Goal: Task Accomplishment & Management: Manage account settings

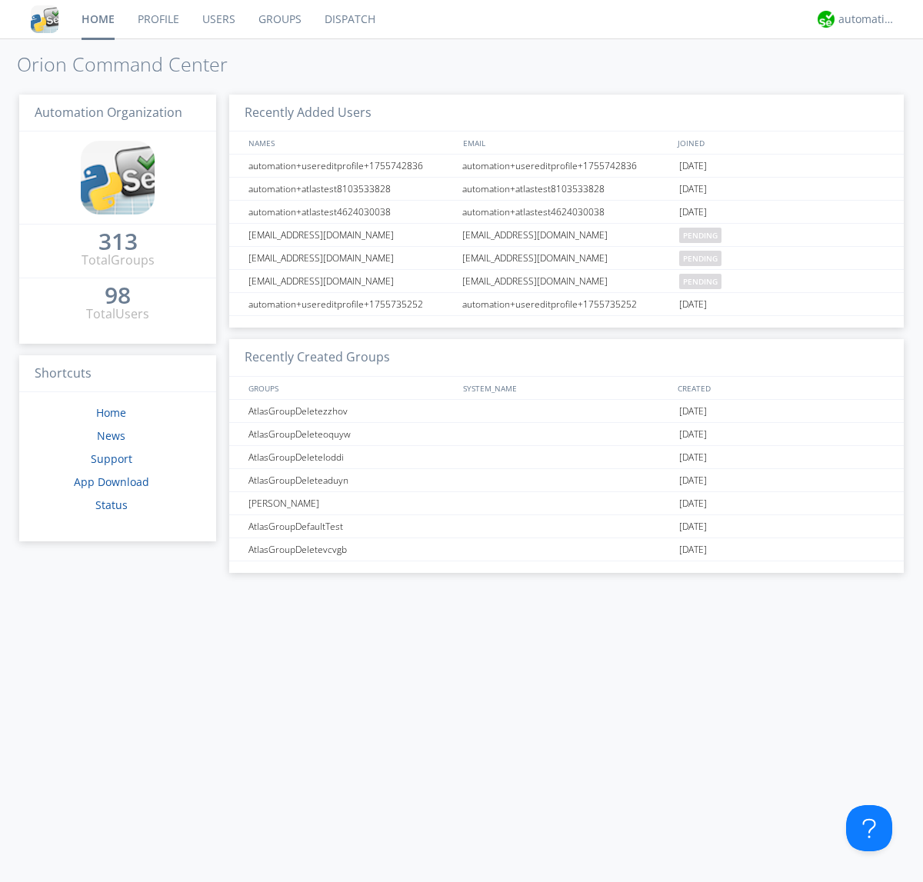
click at [278, 19] on link "Groups" at bounding box center [280, 19] width 66 height 38
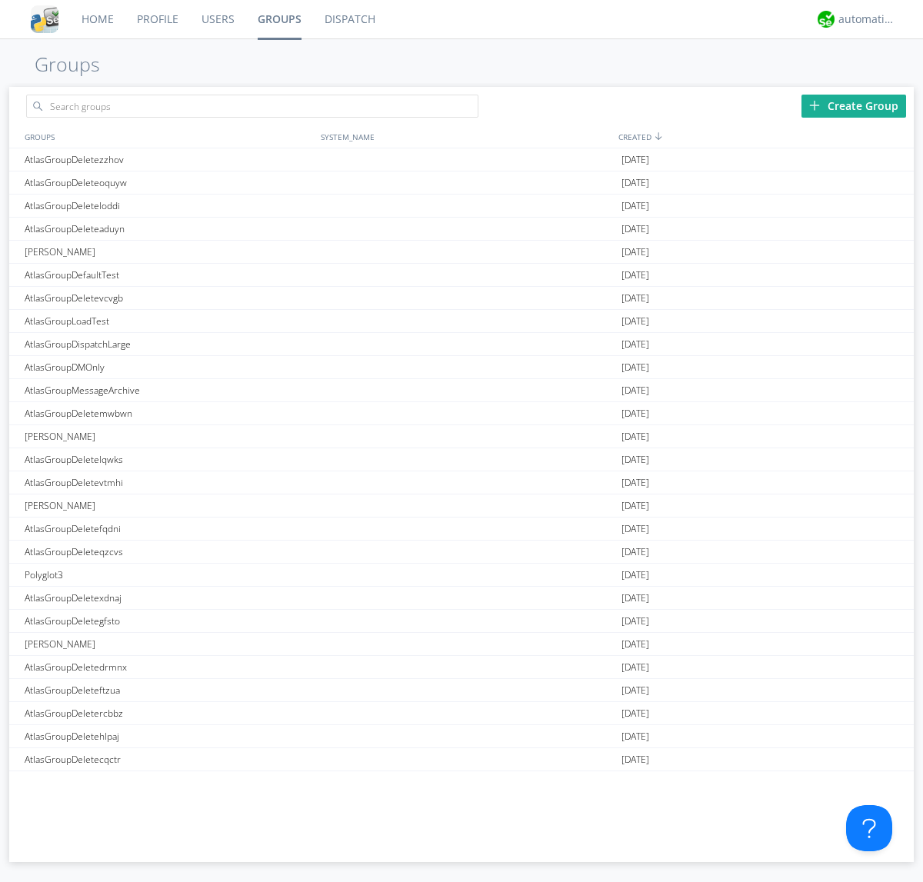
click at [278, 19] on link "Groups" at bounding box center [279, 19] width 67 height 38
click at [854, 105] on div "Create Group" at bounding box center [854, 106] width 105 height 23
click at [278, 19] on link "Groups" at bounding box center [279, 19] width 67 height 38
type input "AtlasGroupDeletevvzun"
click at [217, 19] on link "Users" at bounding box center [218, 19] width 56 height 38
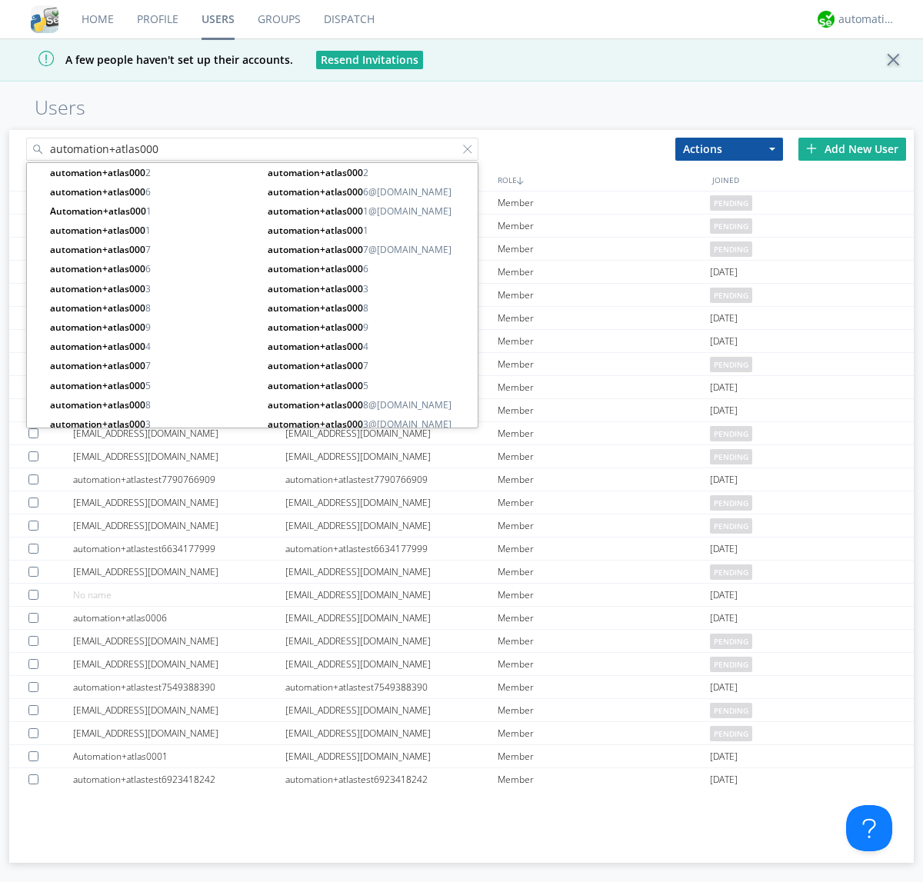
type input "automation+atlas000"
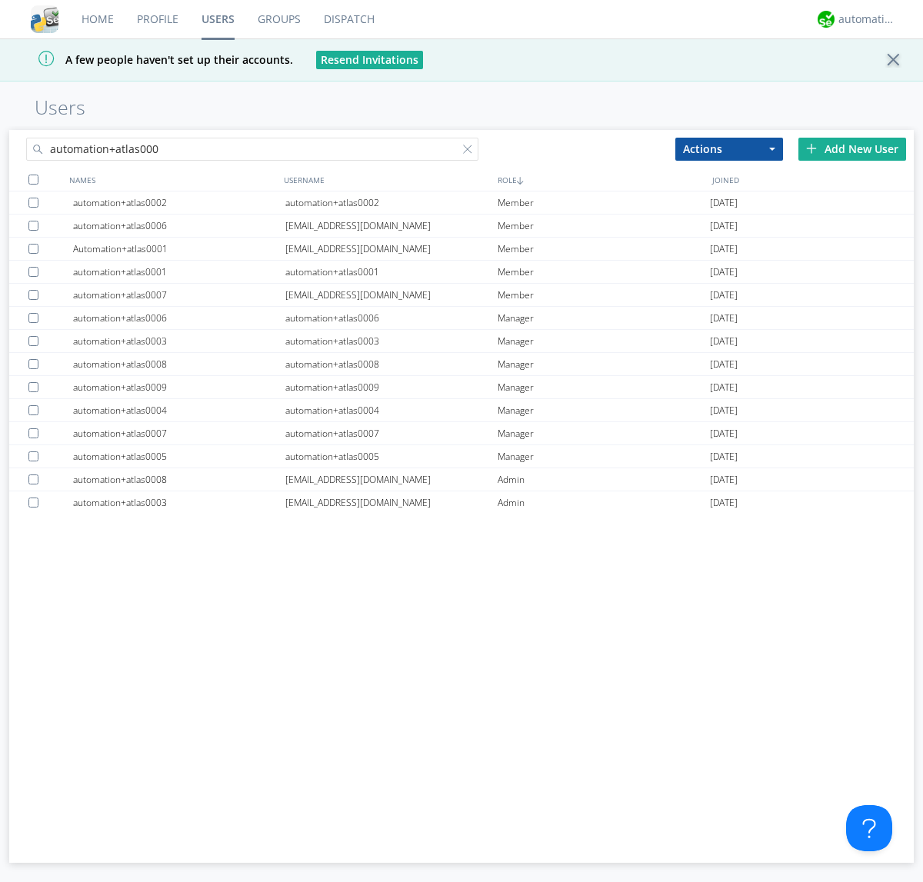
click at [33, 179] on div at bounding box center [33, 180] width 10 height 10
click at [729, 148] on button "Actions" at bounding box center [729, 149] width 108 height 23
click at [0, 0] on link "Add to Group" at bounding box center [0, 0] width 0 height 0
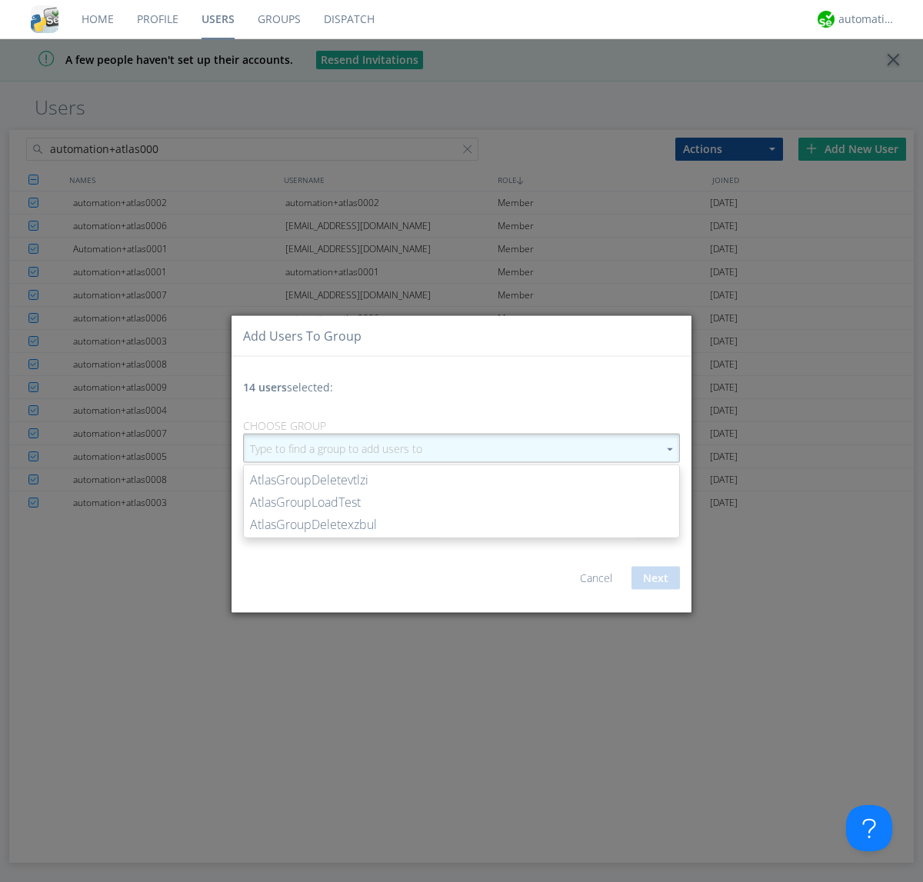
type input "AtlasGroupDeletevvzun"
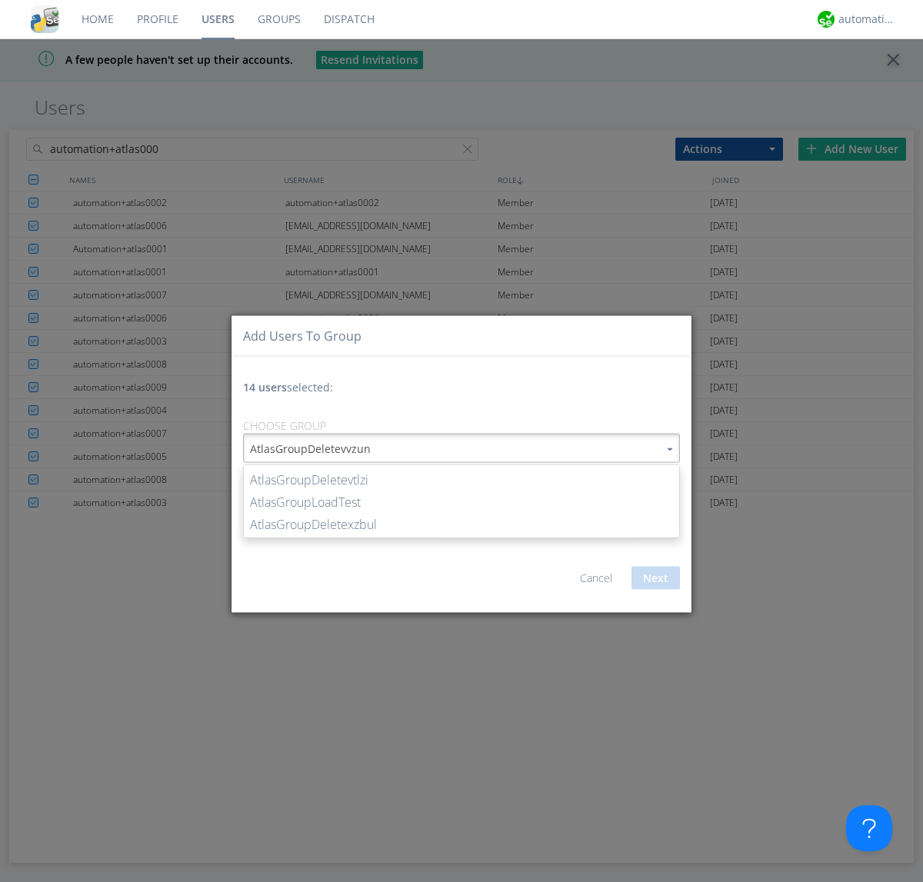
click at [655, 578] on button "Next" at bounding box center [656, 578] width 48 height 23
click at [218, 19] on link "Users" at bounding box center [218, 19] width 56 height 38
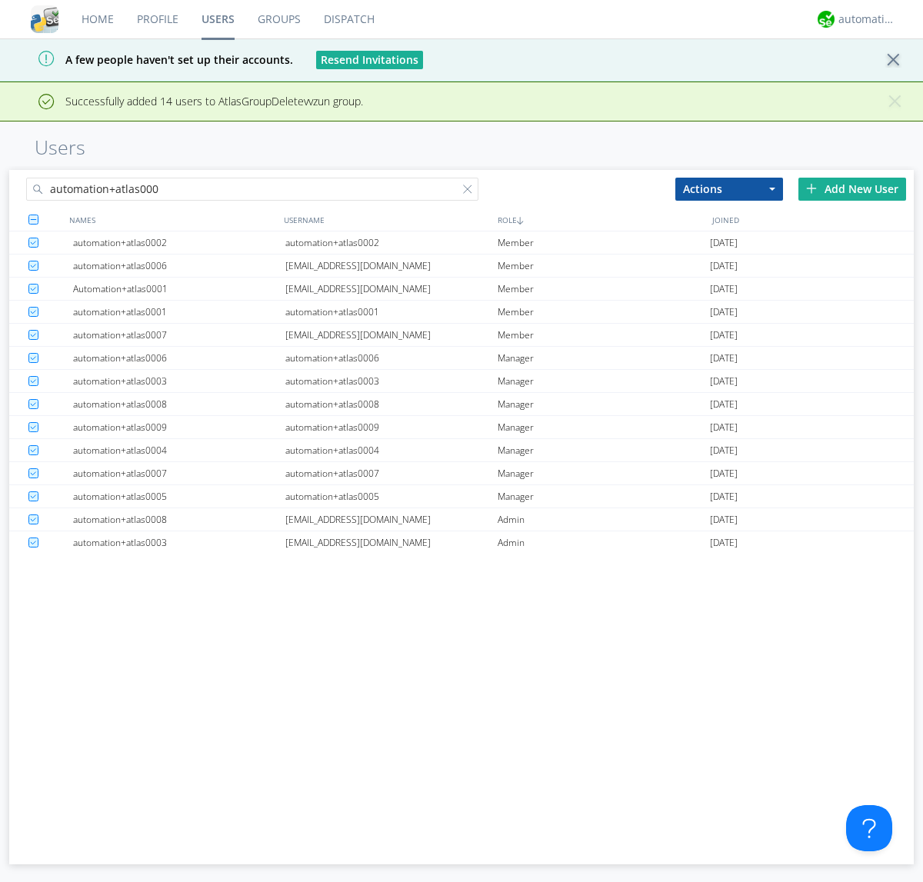
click at [471, 192] on div at bounding box center [470, 192] width 15 height 15
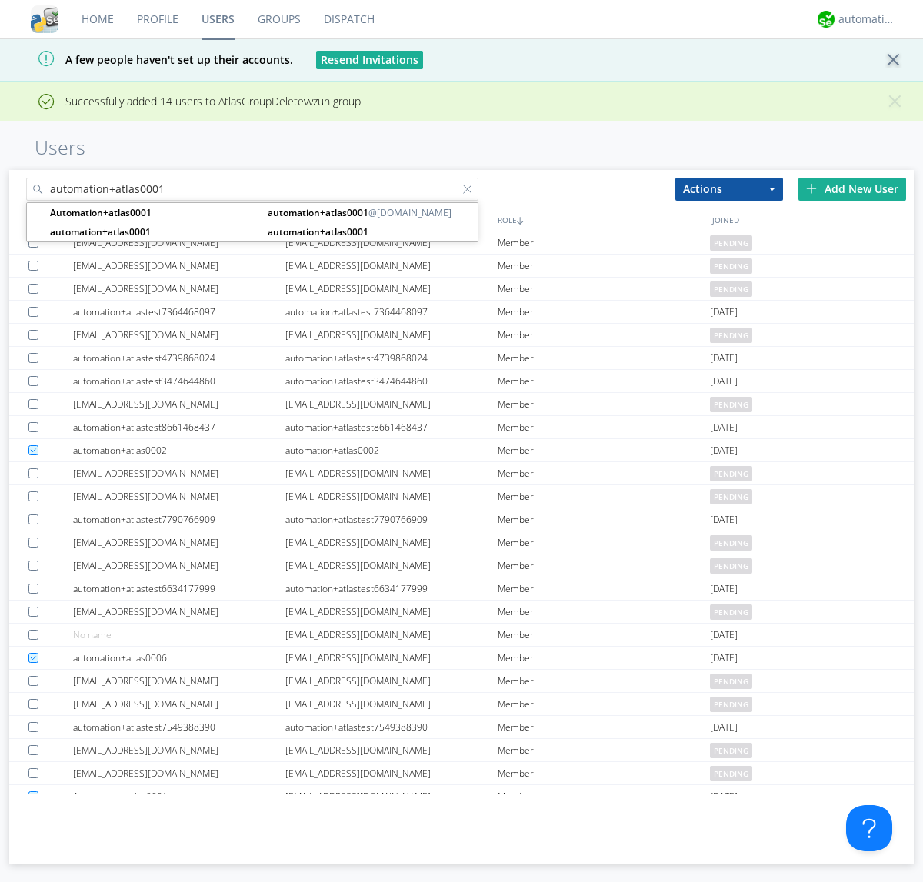
type input "automation+atlas0001"
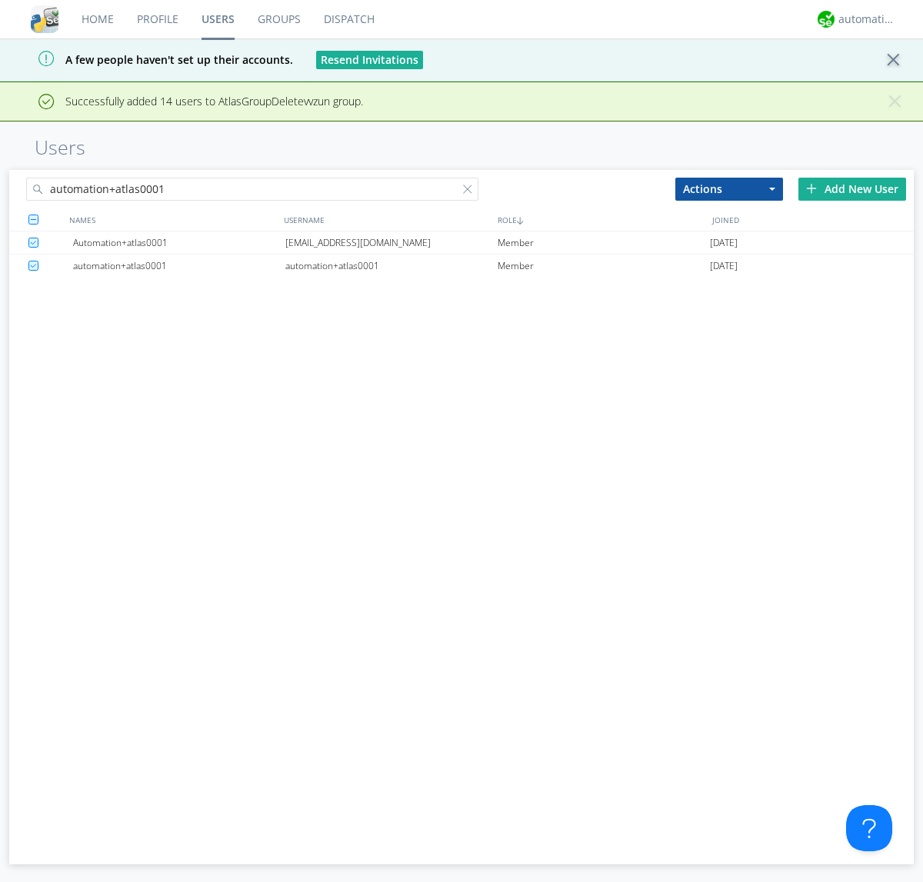
click at [391, 242] on div "[EMAIL_ADDRESS][DOMAIN_NAME]" at bounding box center [391, 243] width 212 height 22
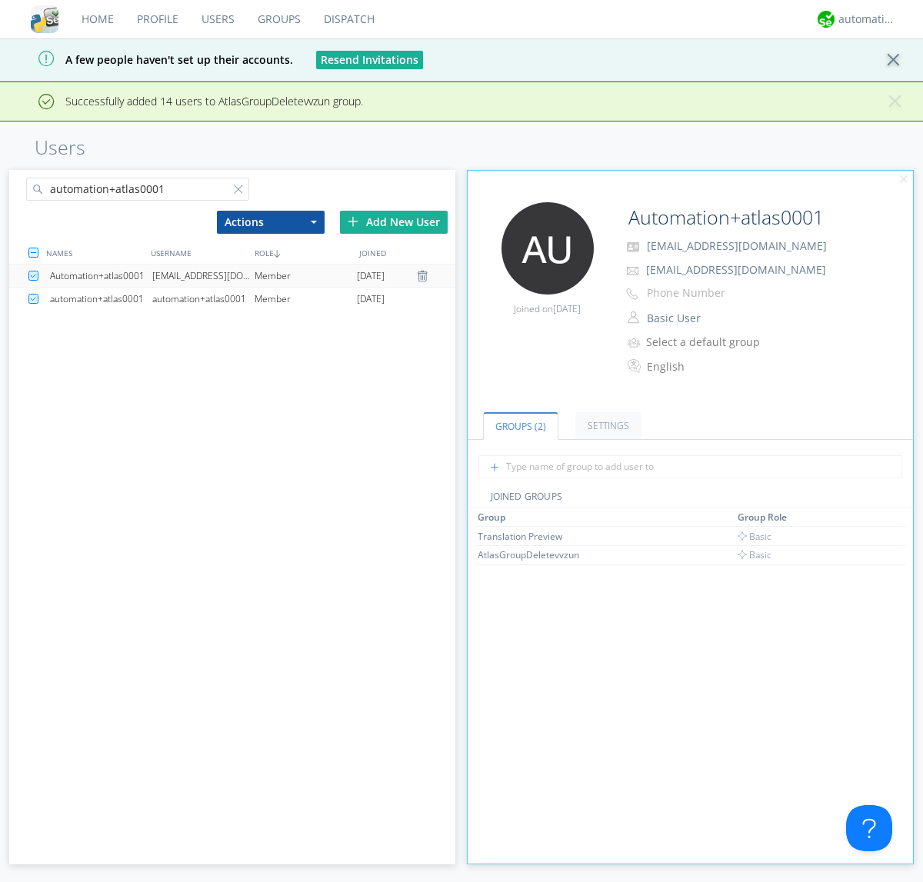
click at [278, 19] on link "Groups" at bounding box center [279, 19] width 66 height 38
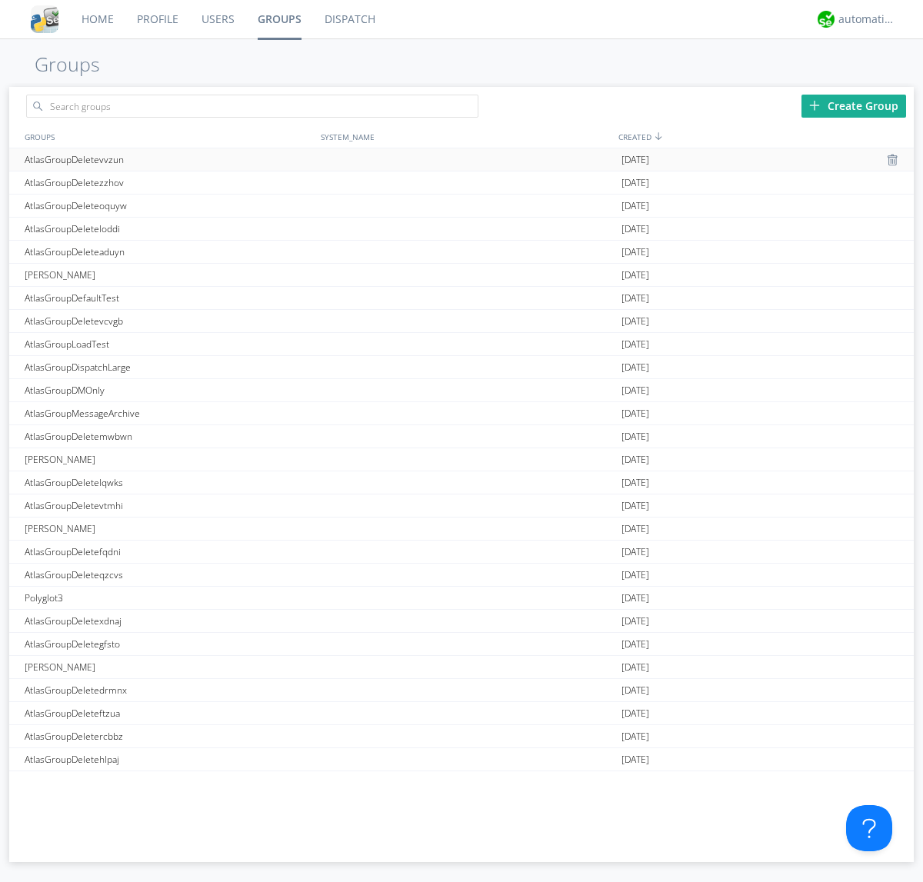
click at [888, 160] on div at bounding box center [894, 160] width 15 height 12
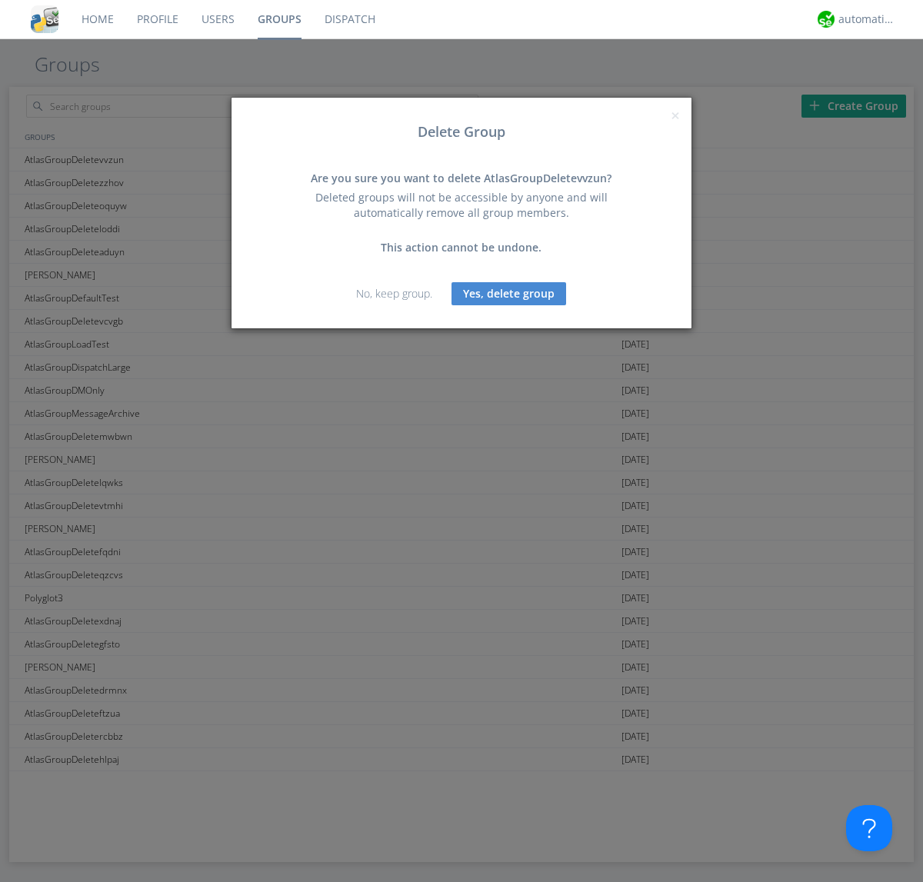
click at [509, 293] on button "Yes, delete group" at bounding box center [509, 293] width 115 height 23
